Goal: Transaction & Acquisition: Purchase product/service

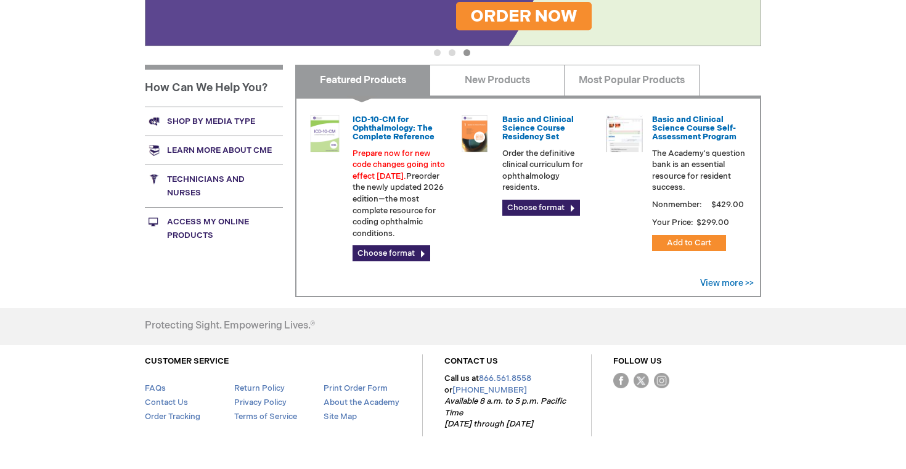
scroll to position [376, 0]
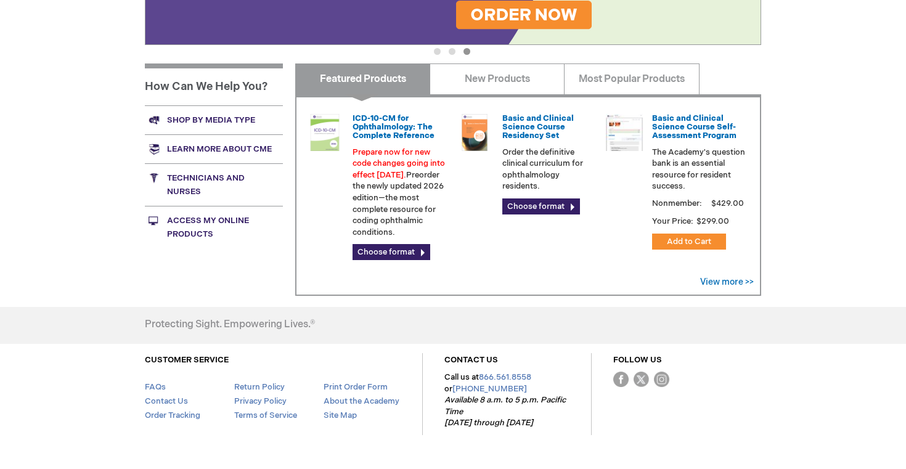
click at [203, 222] on link "Access My Online Products" at bounding box center [214, 227] width 138 height 43
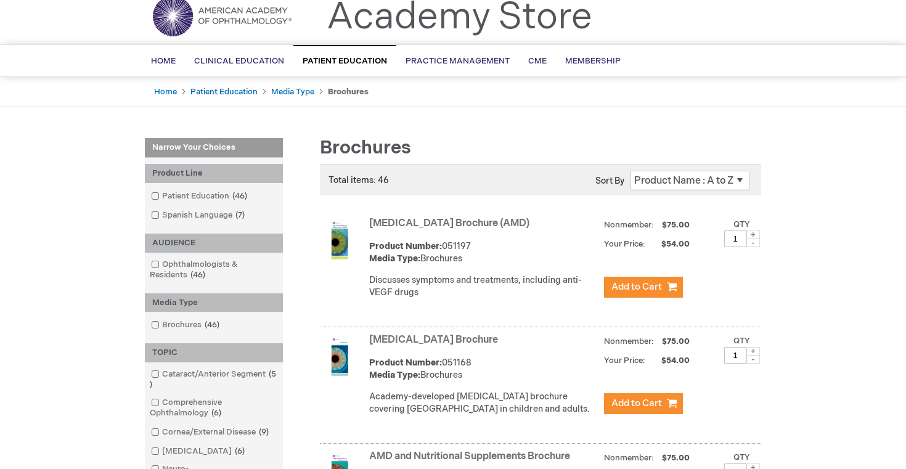
scroll to position [94, 0]
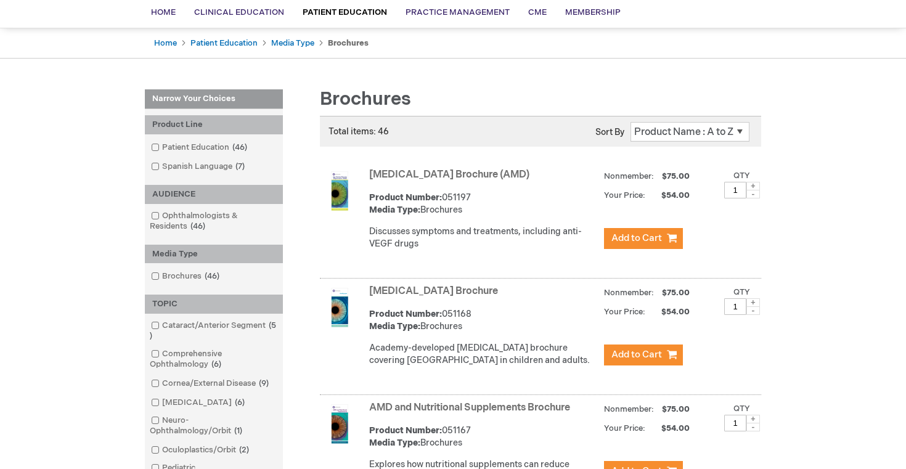
click at [394, 181] on link "[MEDICAL_DATA] Brochure (AMD)" at bounding box center [449, 175] width 160 height 12
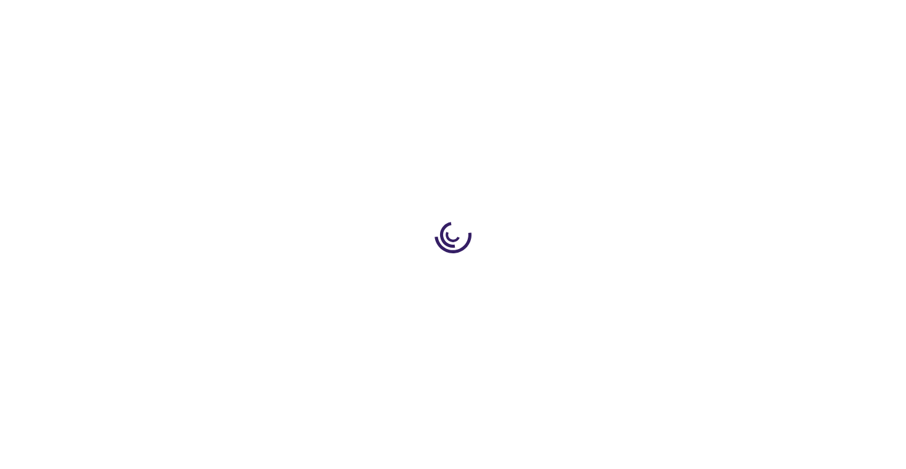
type input "1"
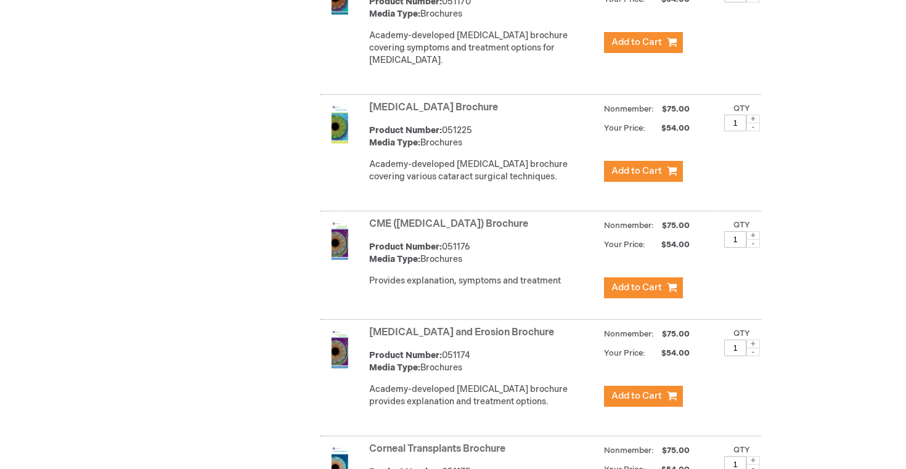
scroll to position [1155, 0]
